Goal: Task Accomplishment & Management: Complete application form

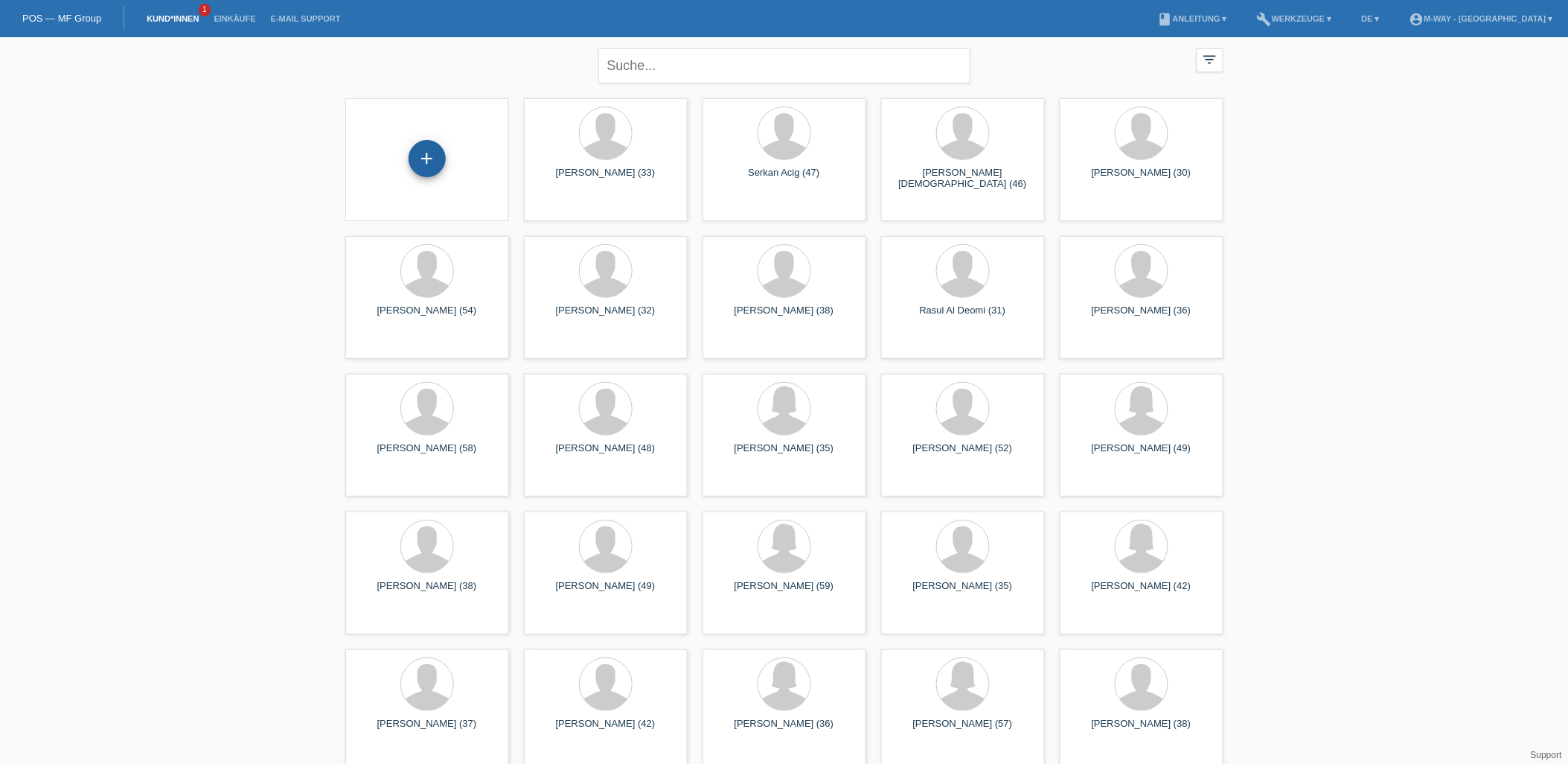
click at [426, 172] on div "+" at bounding box center [427, 159] width 38 height 38
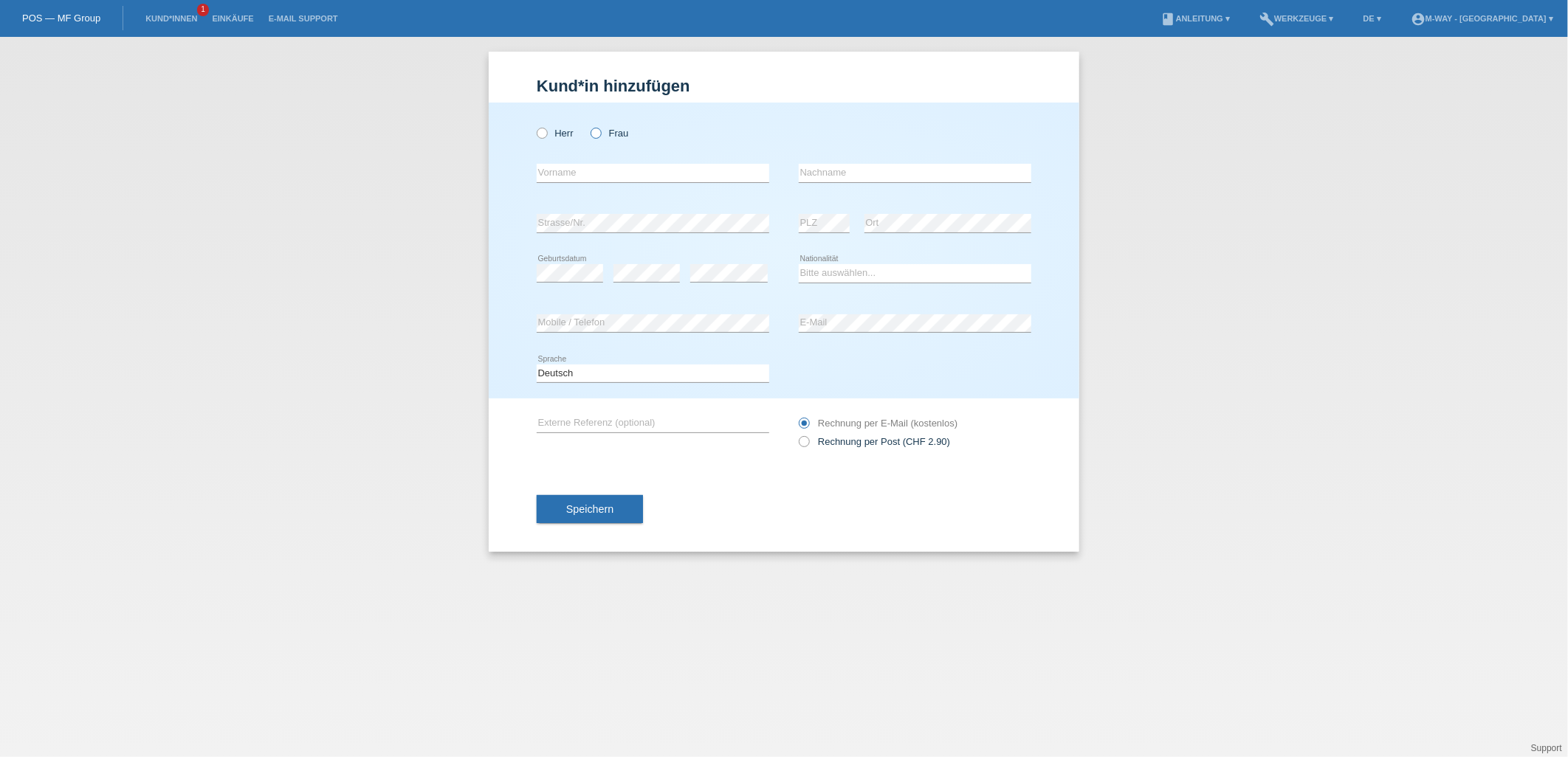
click at [588, 125] on icon at bounding box center [588, 125] width 0 height 0
click at [595, 136] on input "Frau" at bounding box center [595, 133] width 10 height 10
radio input "true"
click at [577, 171] on input "text" at bounding box center [653, 172] width 232 height 19
type input "Zaneta"
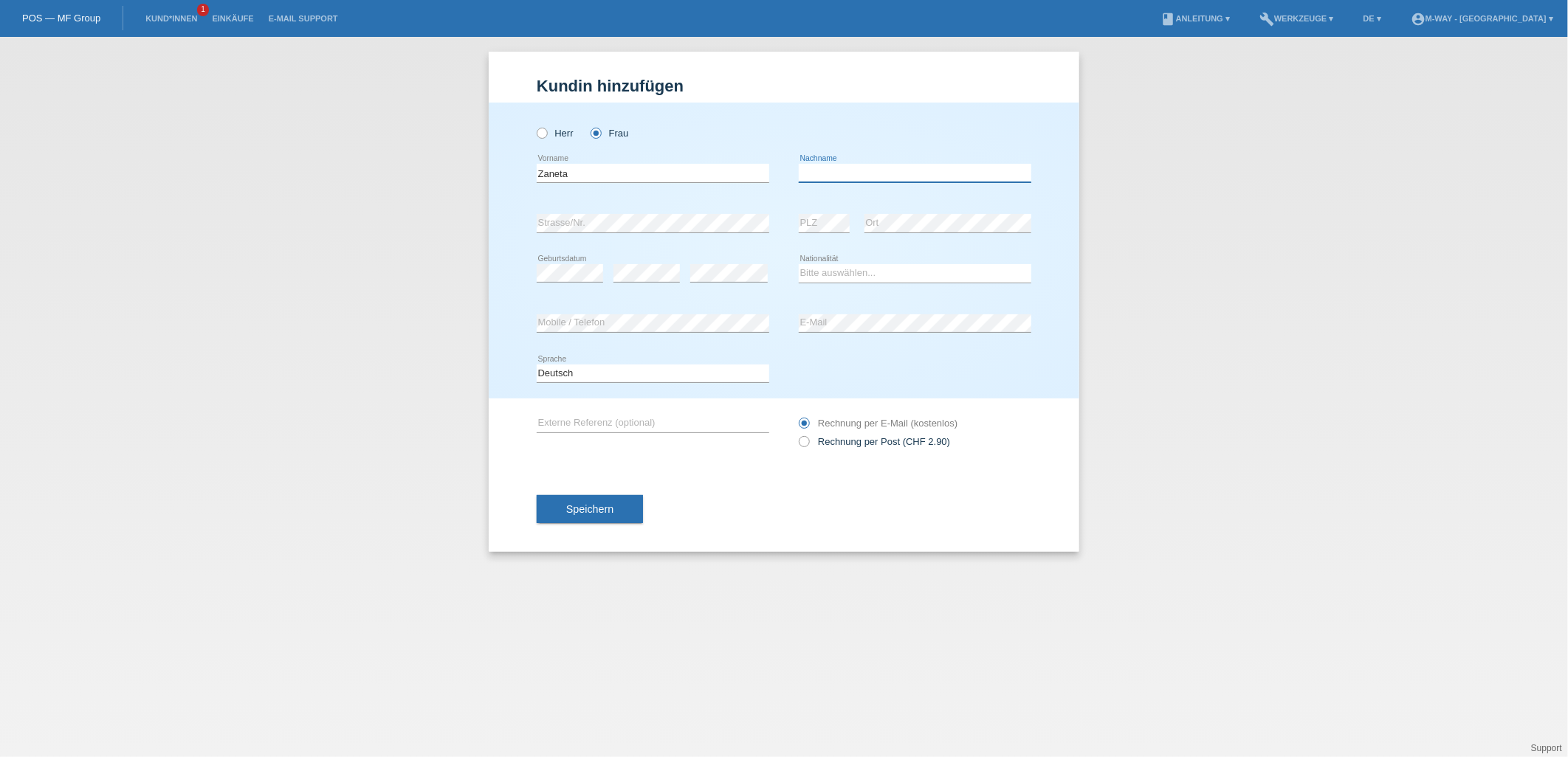
click at [825, 171] on input "text" at bounding box center [914, 172] width 232 height 19
type input "Mahjoub"
click at [898, 279] on select "Bitte auswählen... Schweiz Deutschland Liechtenstein Österreich ------------ Af…" at bounding box center [914, 273] width 232 height 18
select select "CH"
click at [799, 264] on select "Bitte auswählen... Schweiz Deutschland Liechtenstein Österreich ------------ Af…" at bounding box center [914, 273] width 232 height 18
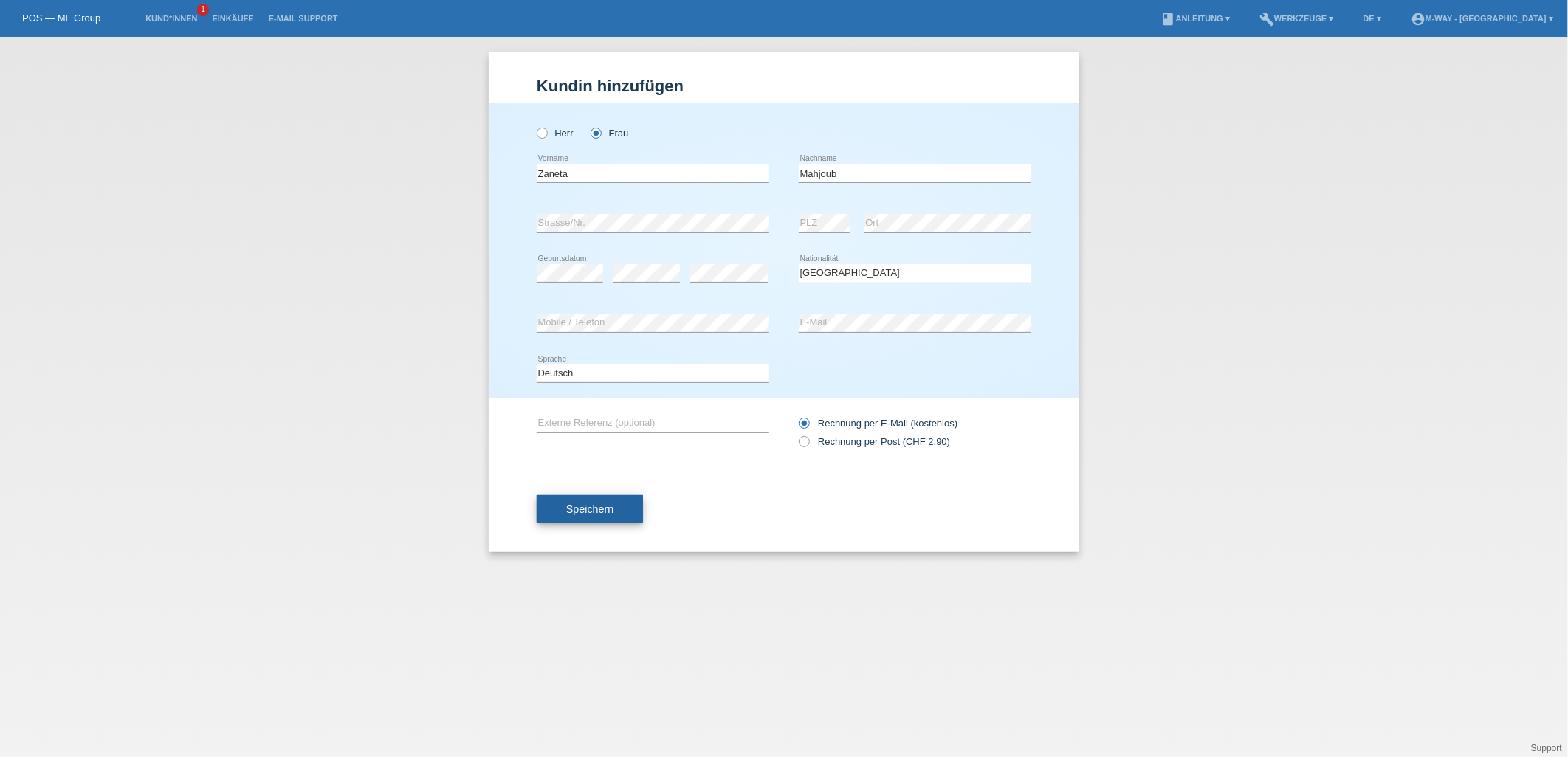
click at [624, 513] on button "Speichern" at bounding box center [590, 508] width 106 height 28
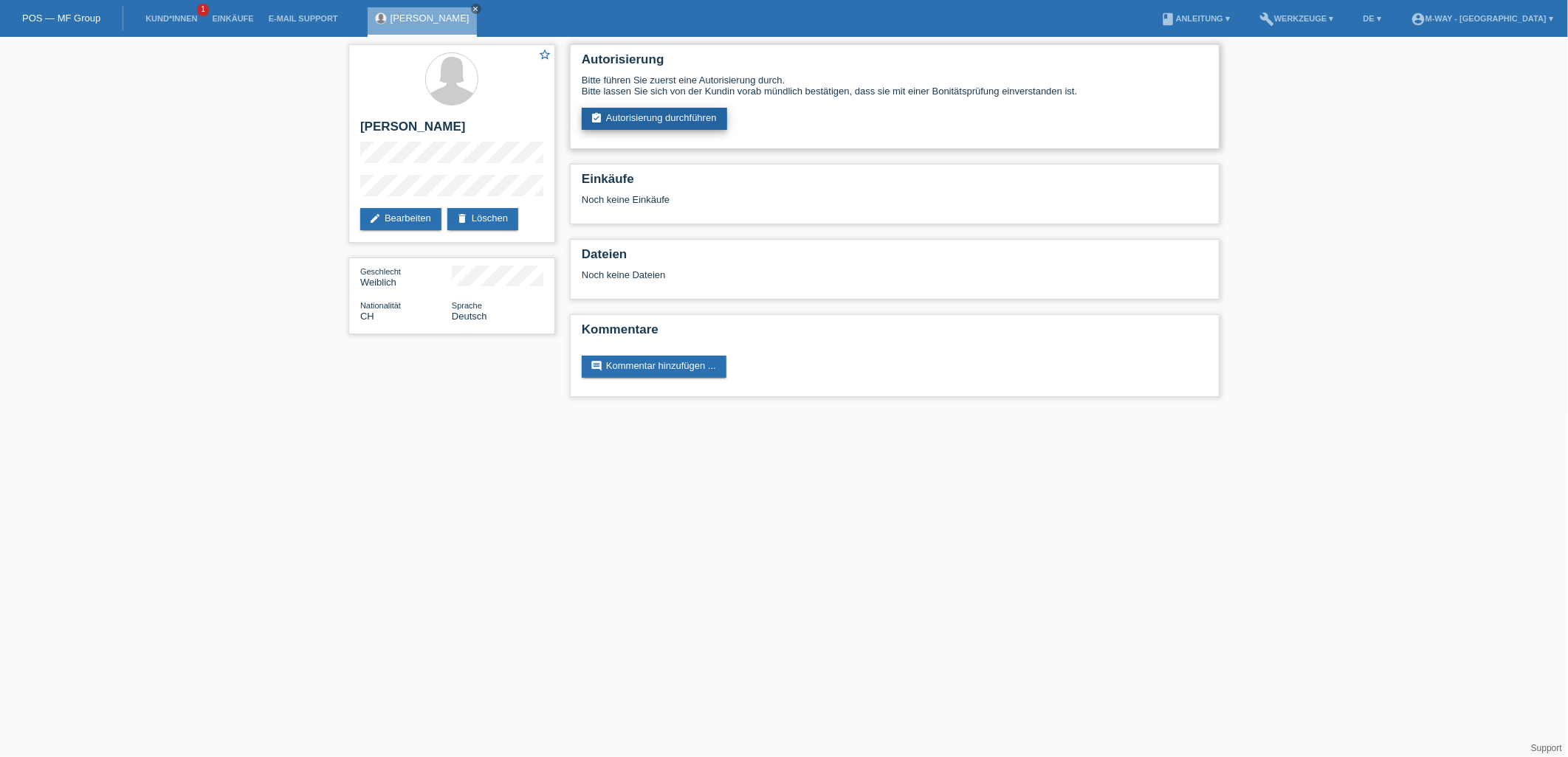
click at [662, 113] on link "assignment_turned_in Autorisierung durchführen" at bounding box center [654, 118] width 146 height 22
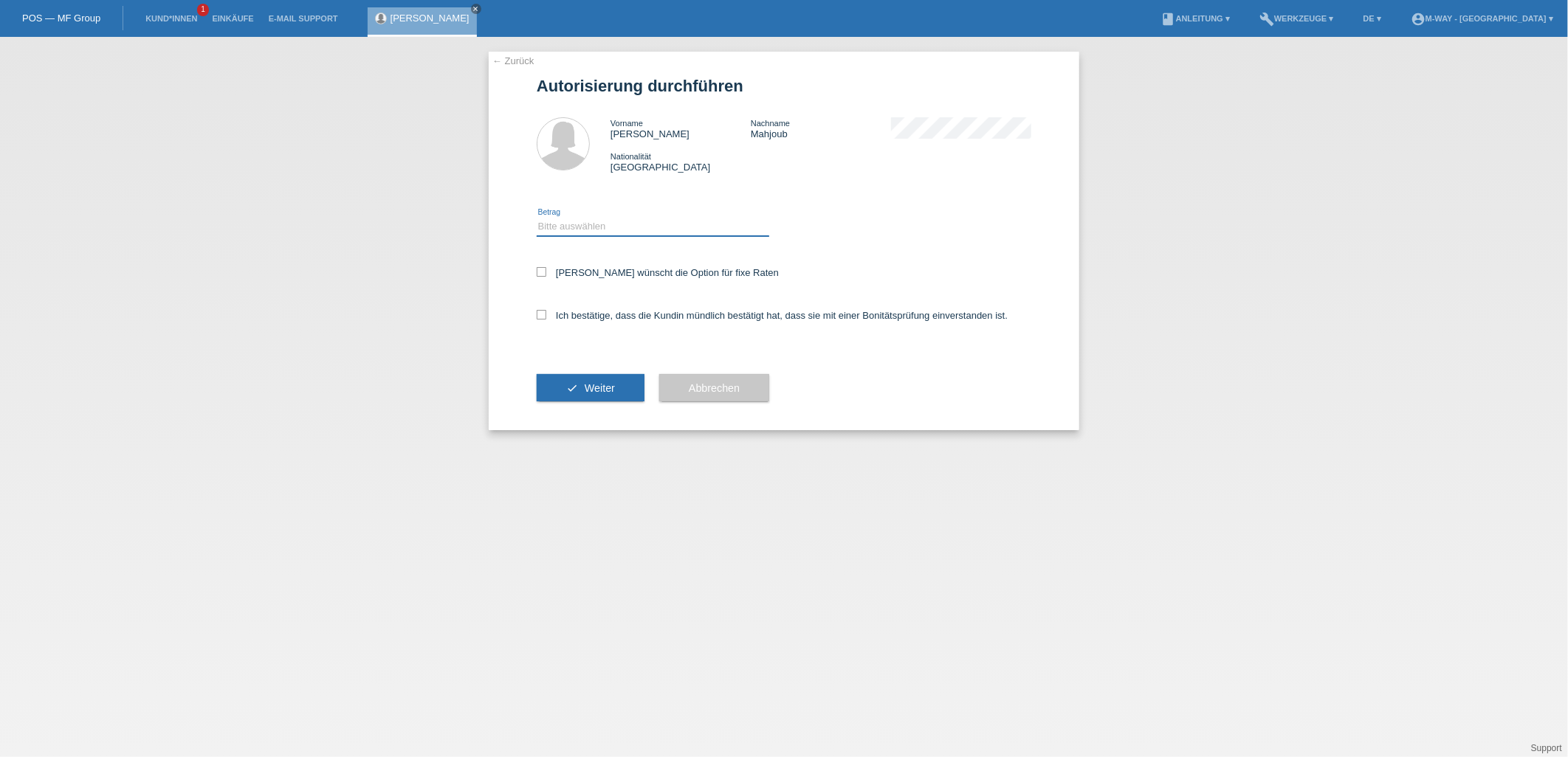
click at [609, 221] on select "Bitte auswählen CHF 1.00 - CHF 499.00 CHF 500.00 - CHF 1'999.00 CHF 2'000.00 - …" at bounding box center [653, 227] width 232 height 18
select select "2"
click at [537, 218] on select "Bitte auswählen CHF 1.00 - CHF 499.00 CHF 500.00 - CHF 1'999.00 CHF 2'000.00 - …" at bounding box center [653, 227] width 232 height 18
click at [545, 273] on icon at bounding box center [542, 272] width 10 height 10
click at [545, 273] on input "Kundin wünscht die Option für fixe Raten" at bounding box center [542, 272] width 10 height 10
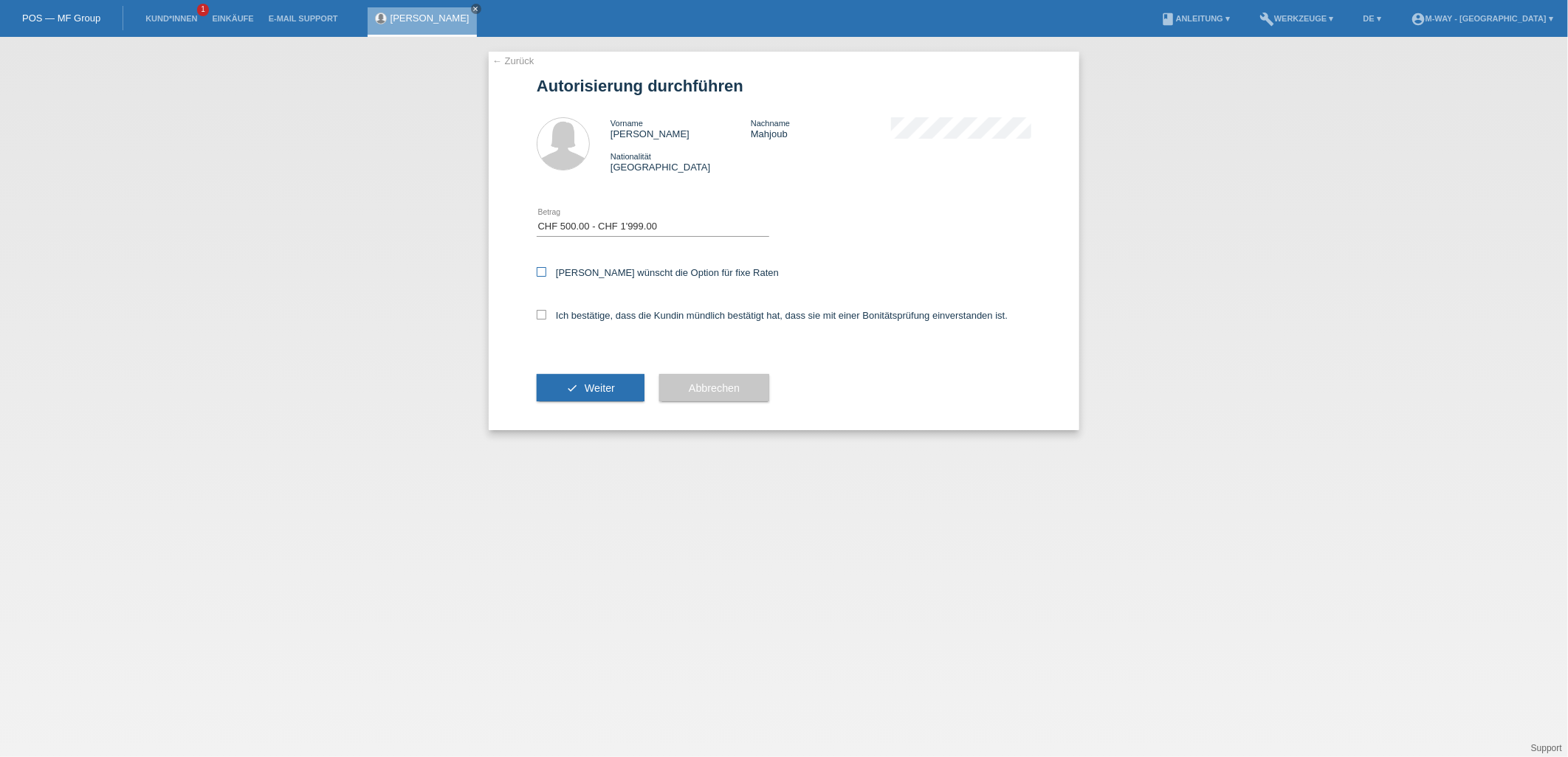
checkbox input "true"
click at [543, 310] on icon at bounding box center [542, 315] width 10 height 10
click at [543, 310] on input "Ich bestätige, dass die Kundin mündlich bestätigt hat, dass sie mit einer Bonit…" at bounding box center [542, 315] width 10 height 10
checkbox input "true"
click at [577, 381] on button "check Weiter" at bounding box center [590, 388] width 108 height 28
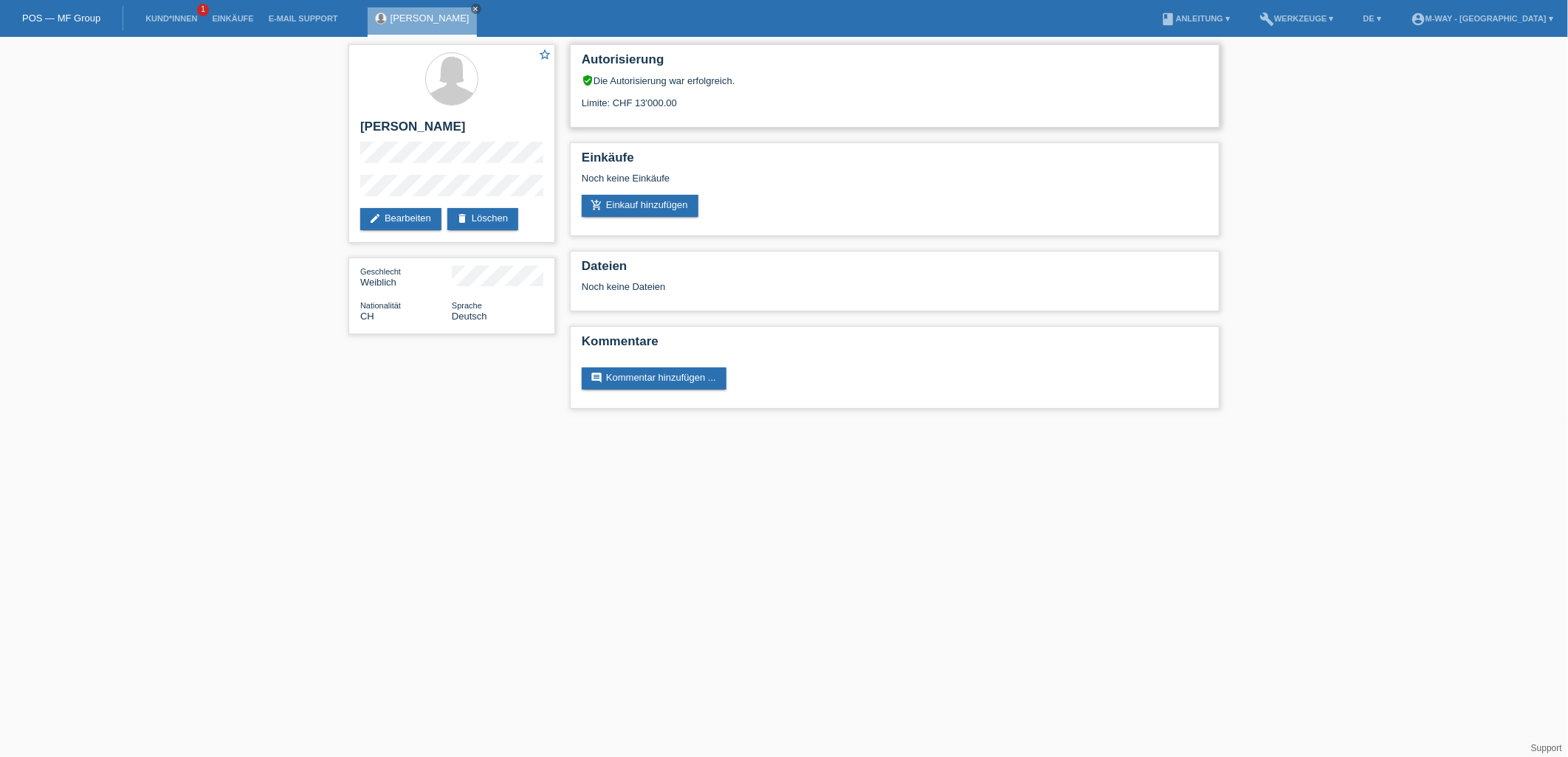
drag, startPoint x: 637, startPoint y: 102, endPoint x: 699, endPoint y: 104, distance: 62.0
click at [699, 104] on div "Limite: CHF 13'000.00" at bounding box center [894, 97] width 626 height 22
click at [1327, 20] on link "build Werkzeuge ▾" at bounding box center [1297, 18] width 89 height 9
click at [1303, 49] on span "Raten-Kalkulator" at bounding box center [1321, 56] width 76 height 18
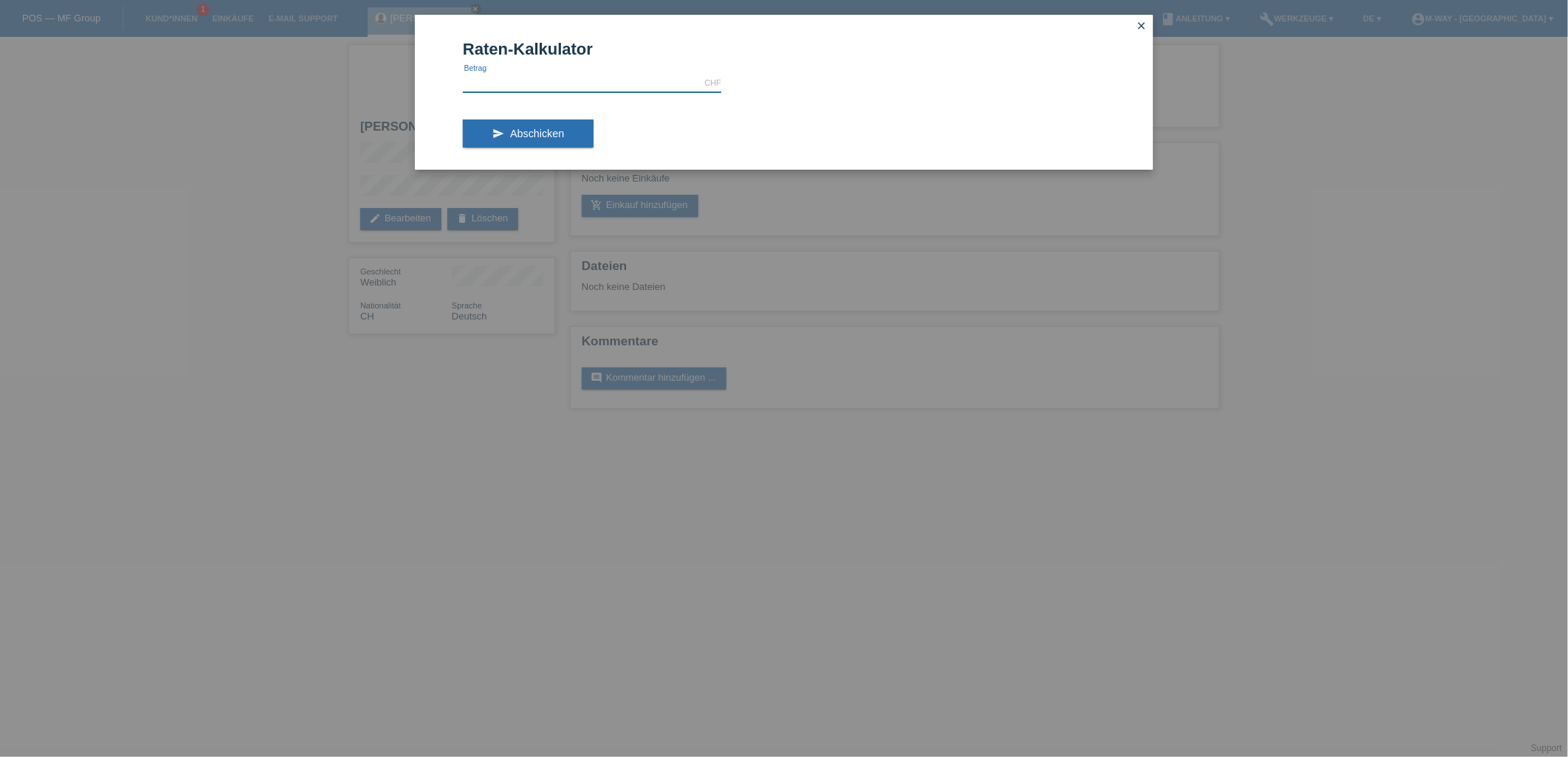
click at [615, 79] on input "text" at bounding box center [591, 83] width 258 height 19
type input "1395.00"
click at [923, 100] on form "Raten-Kalkulator 1395.00 CHF error [GEOGRAPHIC_DATA] send Abschicken" at bounding box center [783, 104] width 642 height 129
click at [557, 128] on span "Abschicken" at bounding box center [537, 134] width 54 height 12
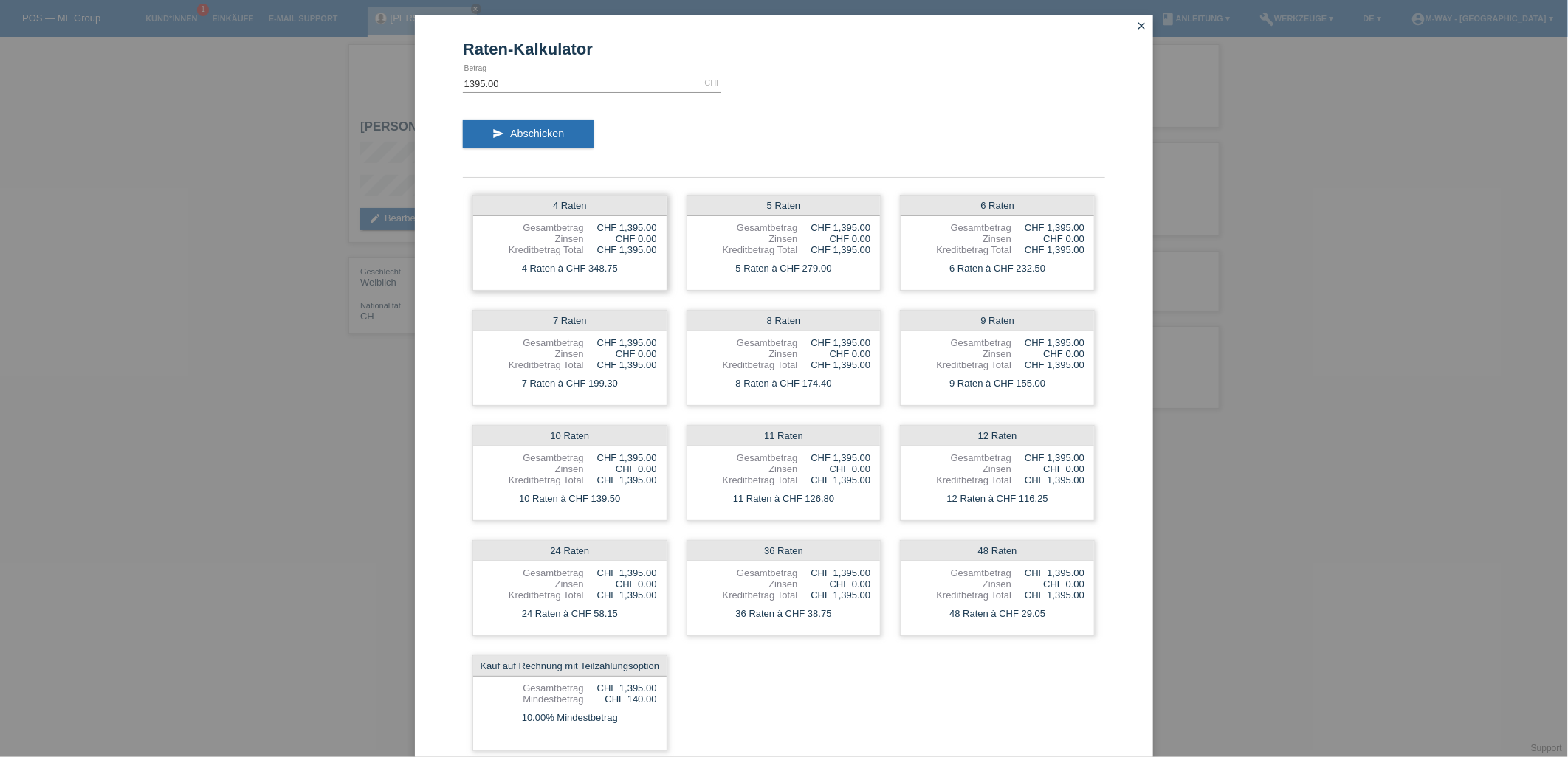
drag, startPoint x: 636, startPoint y: 237, endPoint x: 655, endPoint y: 241, distance: 19.4
click at [655, 241] on div "4 Raten Gesamtbetrag CHF 1,395.00 Zinsen CHF 0.00 Kreditbetrag Total CHF 1,395.…" at bounding box center [569, 243] width 195 height 96
click at [637, 240] on div "CHF 0.00" at bounding box center [620, 239] width 73 height 11
drag, startPoint x: 630, startPoint y: 461, endPoint x: 653, endPoint y: 467, distance: 23.8
click at [653, 467] on div "10 Raten Gesamtbetrag CHF 1,395.00 Zinsen CHF 0.00 Kreditbetrag Total CHF 1,395…" at bounding box center [569, 473] width 195 height 96
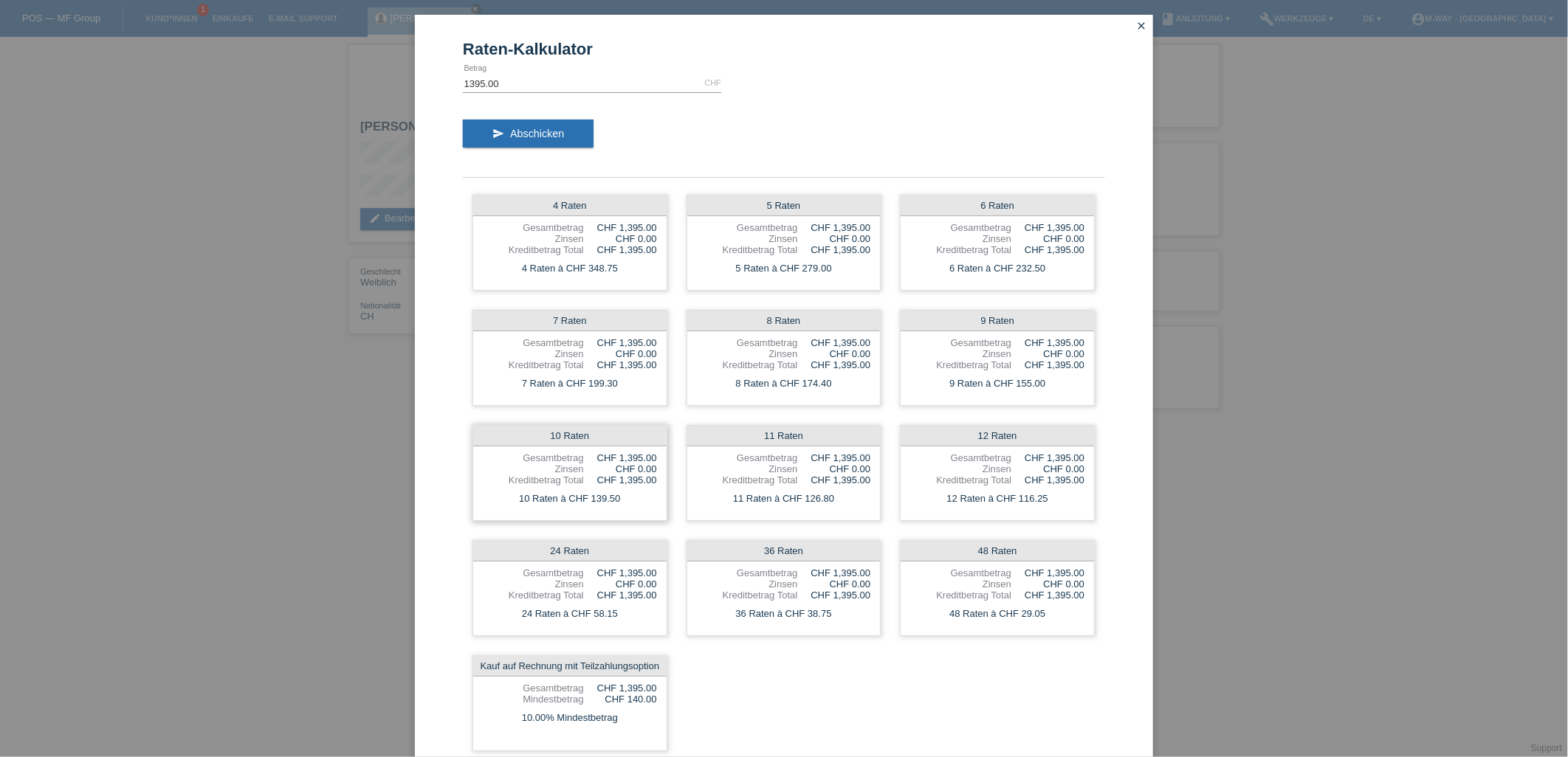
click at [653, 467] on div "10 Raten Gesamtbetrag CHF 1,395.00 Zinsen CHF 0.00 Kreditbetrag Total CHF 1,395…" at bounding box center [569, 473] width 195 height 96
drag, startPoint x: 586, startPoint y: 610, endPoint x: 632, endPoint y: 623, distance: 47.8
click at [632, 623] on div "24 Raten Gesamtbetrag CHF 1,395.00 Zinsen CHF 0.00 Kreditbetrag Total CHF 1,395…" at bounding box center [569, 588] width 195 height 96
click at [628, 618] on div "24 Raten à CHF 58.15" at bounding box center [569, 614] width 194 height 19
drag, startPoint x: 578, startPoint y: 612, endPoint x: 624, endPoint y: 617, distance: 46.3
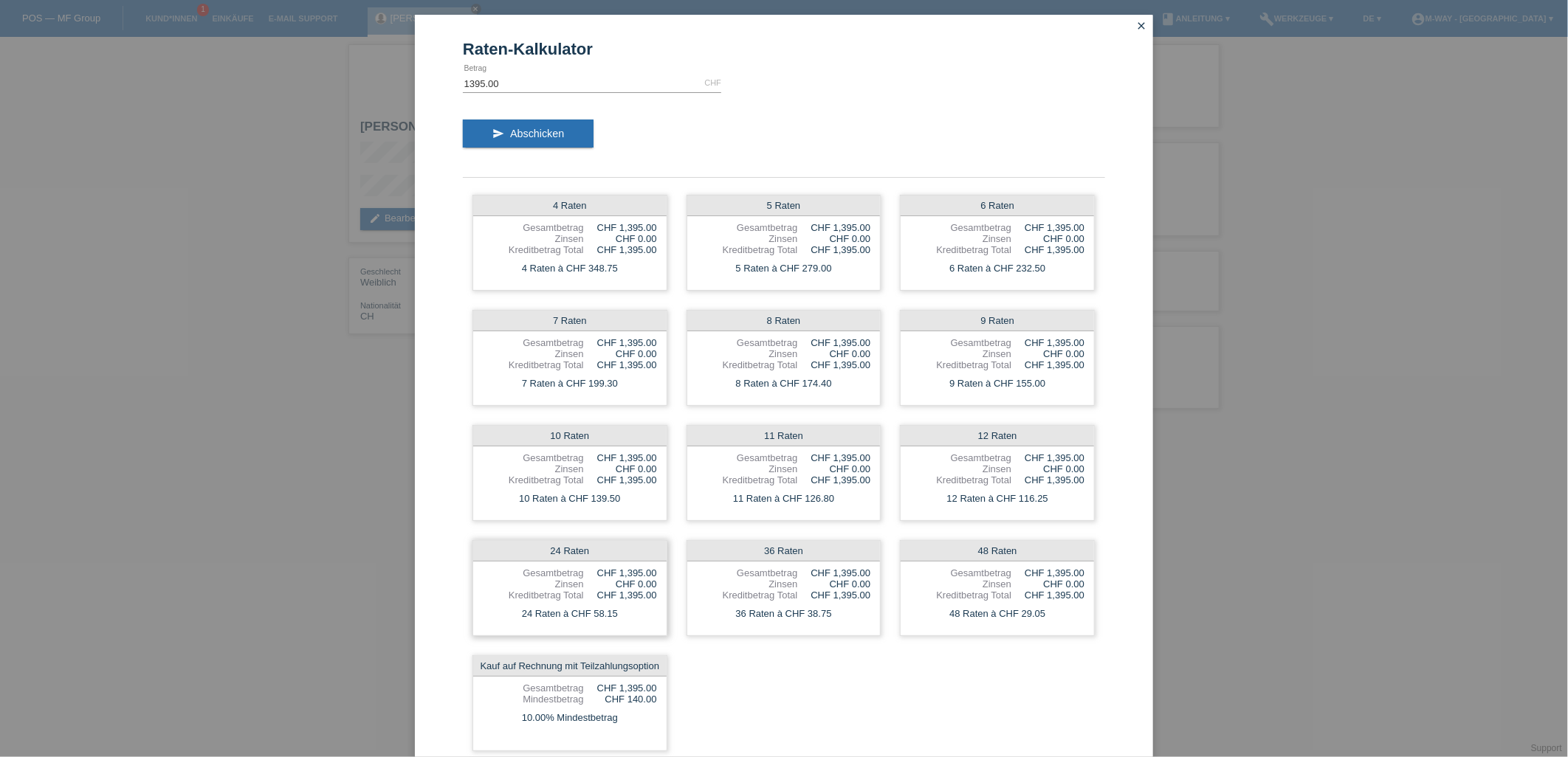
click at [624, 617] on div "24 Raten à CHF 58.15" at bounding box center [569, 614] width 194 height 19
click at [620, 617] on div "24 Raten à CHF 58.15" at bounding box center [569, 614] width 194 height 19
click at [1136, 29] on icon "close" at bounding box center [1141, 26] width 12 height 12
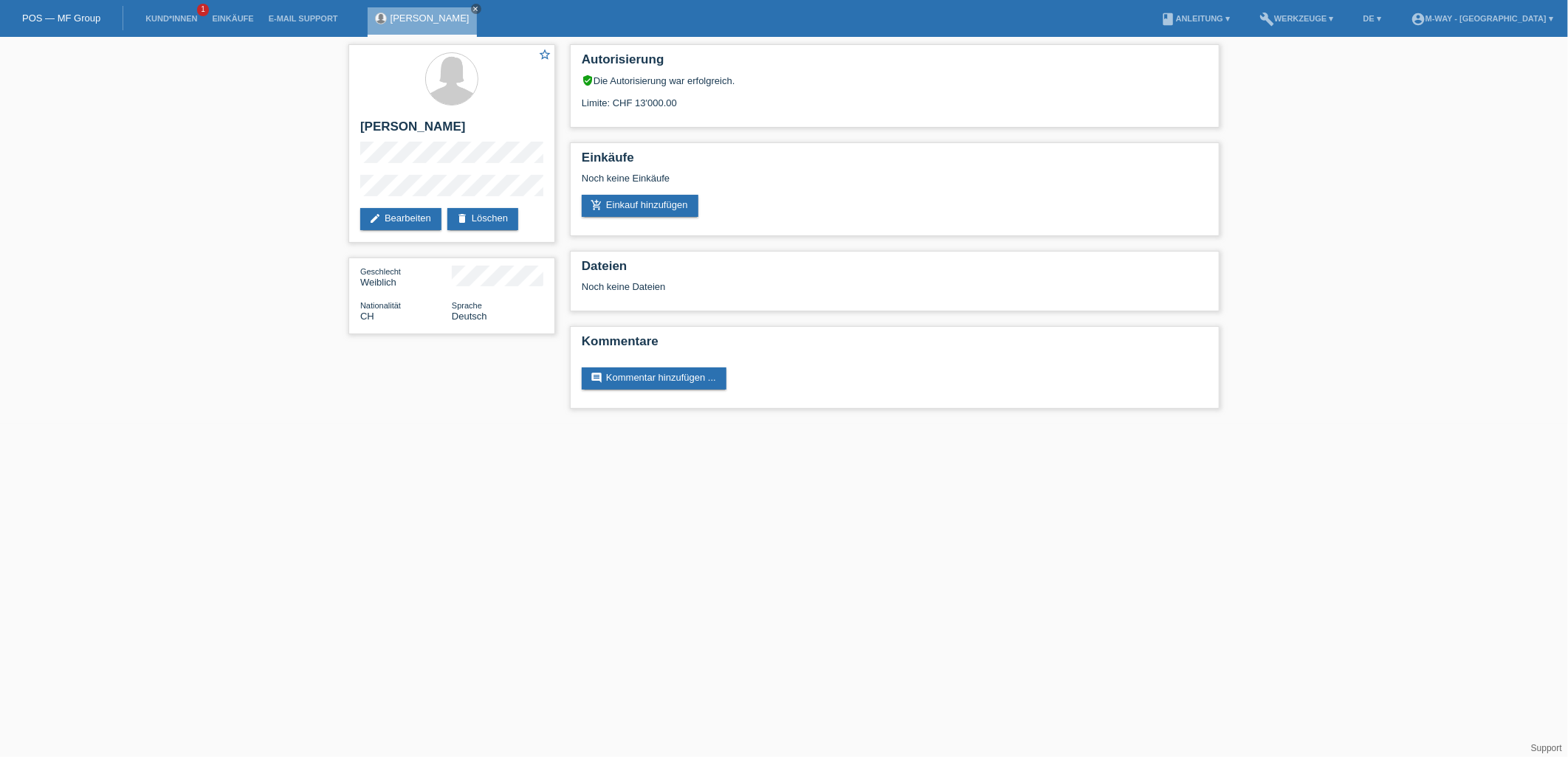
click at [72, 15] on link "POS — MF Group" at bounding box center [61, 18] width 79 height 11
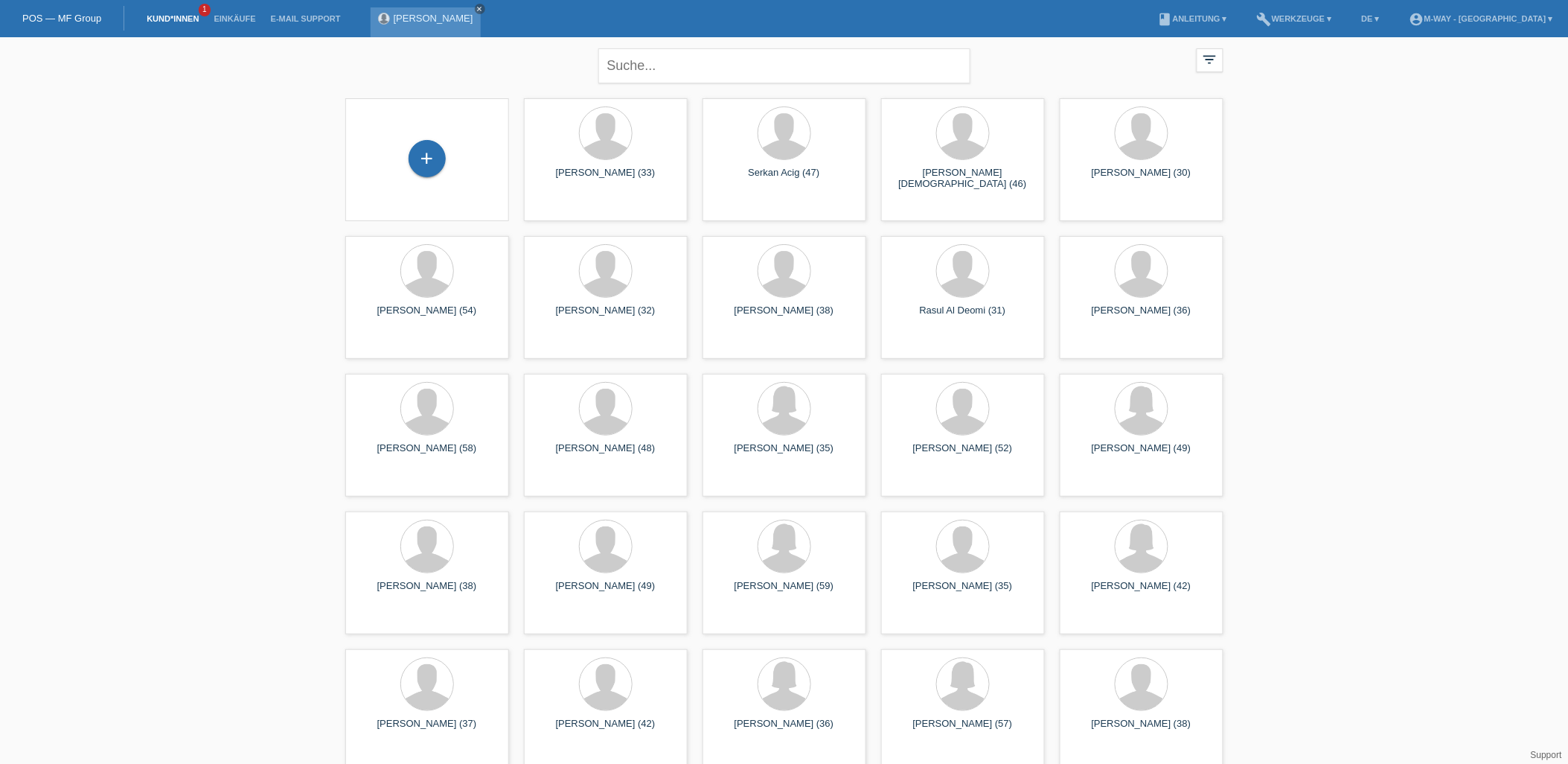
click at [476, 5] on icon "close" at bounding box center [479, 8] width 7 height 7
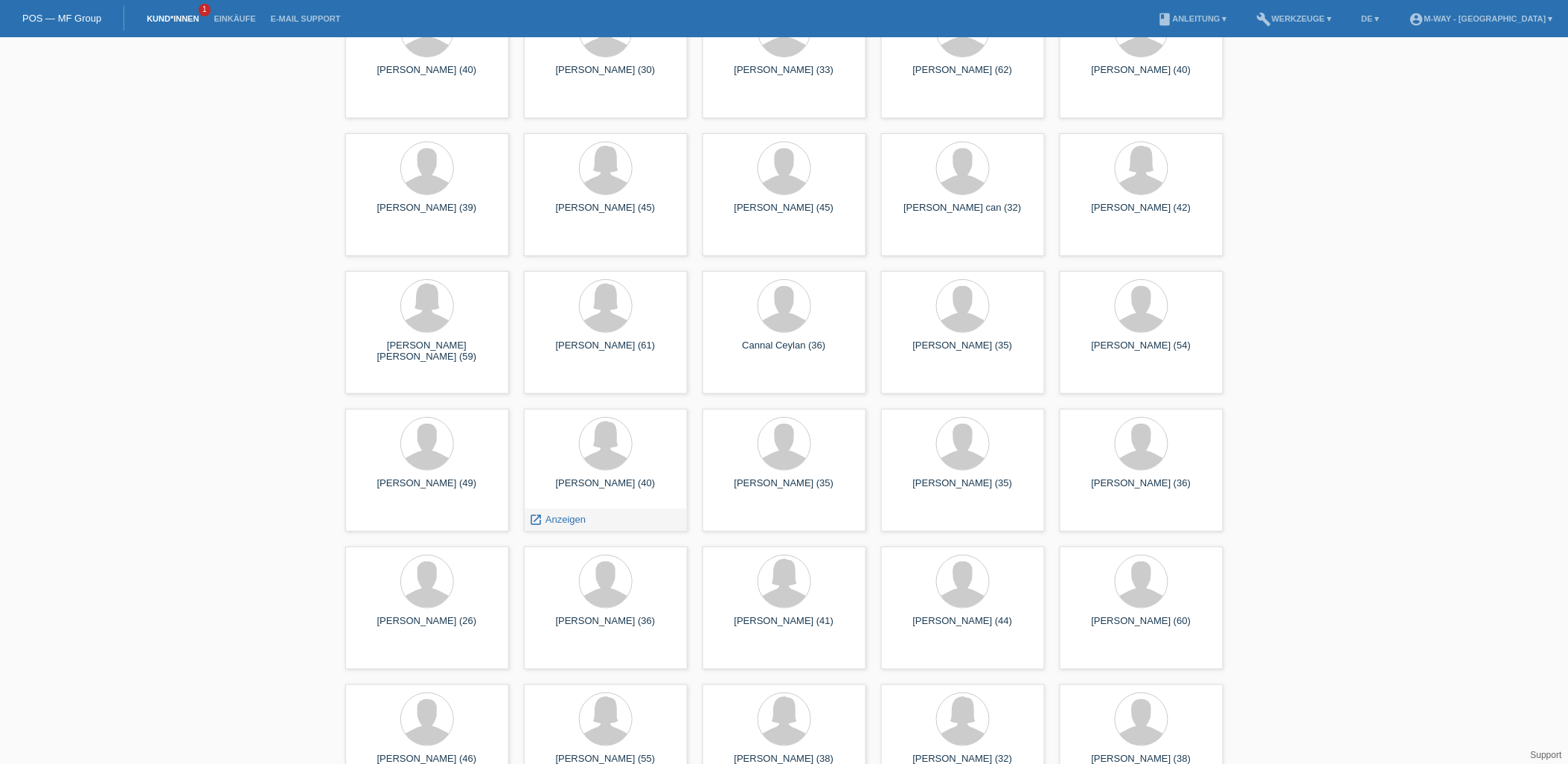
scroll to position [2151, 0]
